Goal: Task Accomplishment & Management: Manage account settings

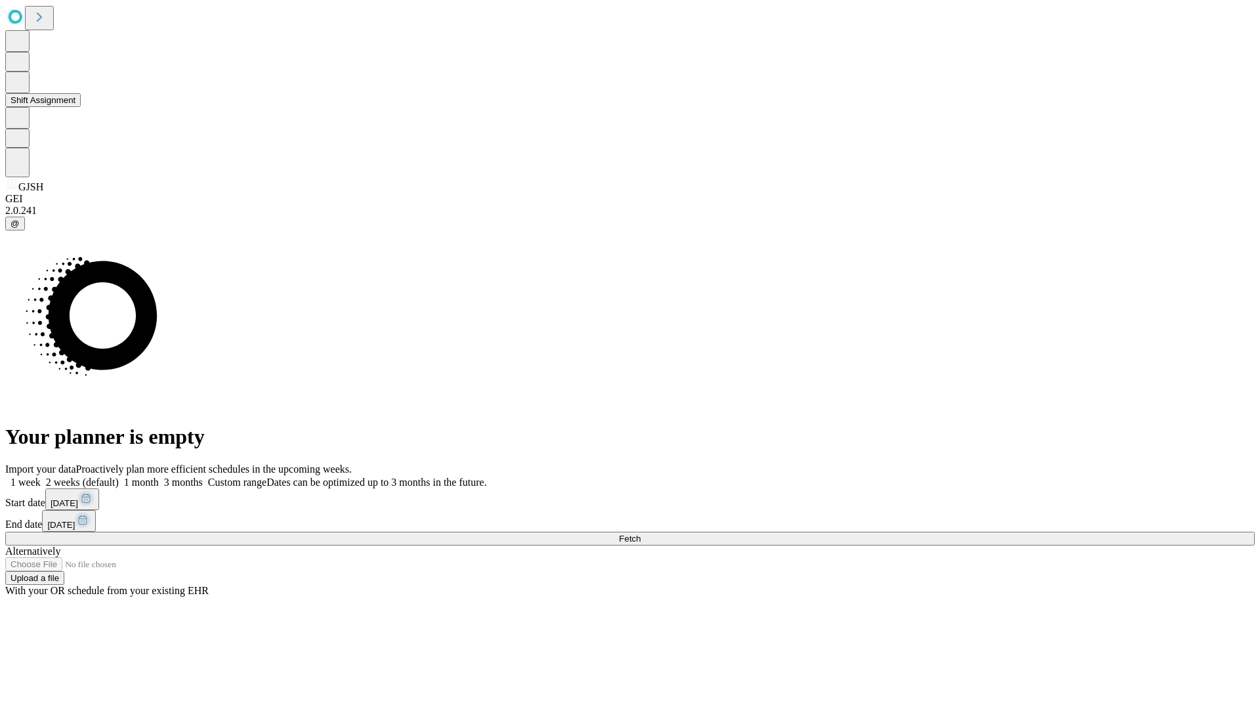
click at [81, 107] on button "Shift Assignment" at bounding box center [42, 100] width 75 height 14
